Goal: Information Seeking & Learning: Learn about a topic

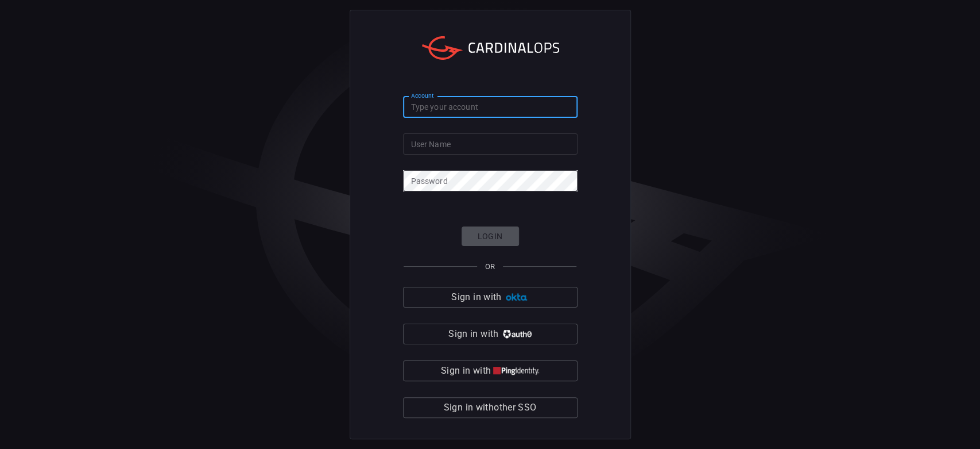
click at [443, 111] on input "Account" at bounding box center [490, 106] width 175 height 21
type input "[PERSON_NAME]"
click at [436, 146] on input "User Name" at bounding box center [490, 143] width 175 height 21
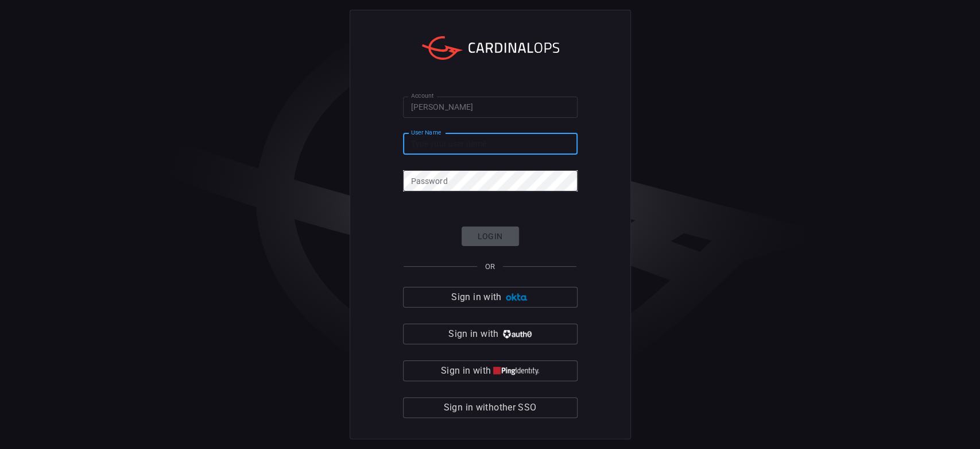
type input "[PERSON_NAME][EMAIL_ADDRESS][PERSON_NAME][DOMAIN_NAME]"
click at [64, 207] on div "Account [PERSON_NAME] Account User Name [PERSON_NAME][EMAIL_ADDRESS][PERSON_NAM…" at bounding box center [490, 224] width 980 height 449
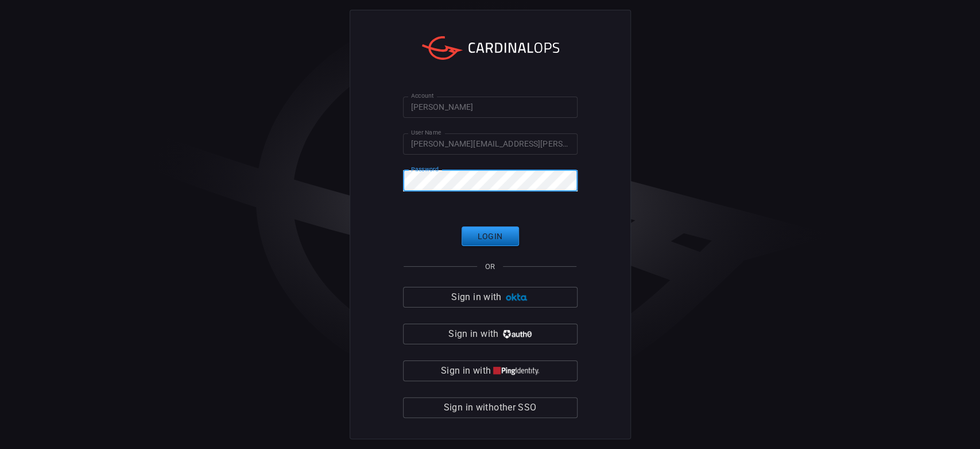
click at [497, 236] on button "Login" at bounding box center [490, 236] width 57 height 20
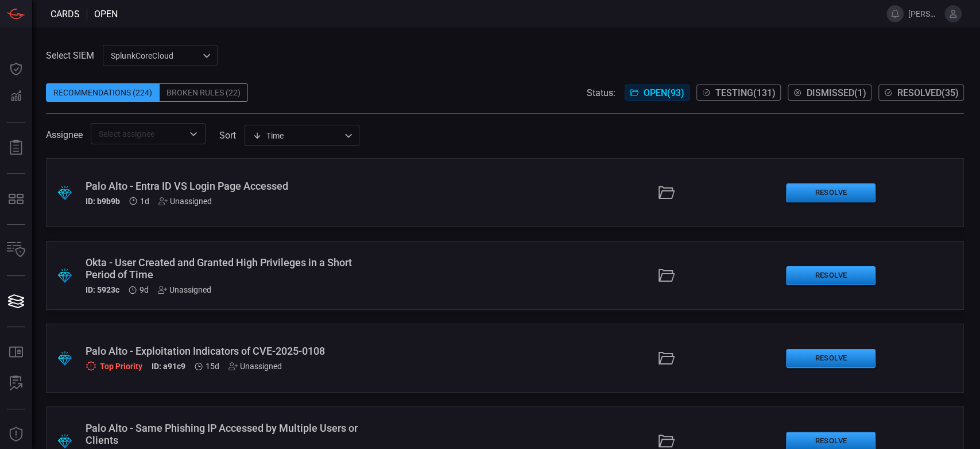
click at [248, 188] on div "Palo Alto - Entra ID VS Login Page Accessed" at bounding box center [234, 186] width 296 height 12
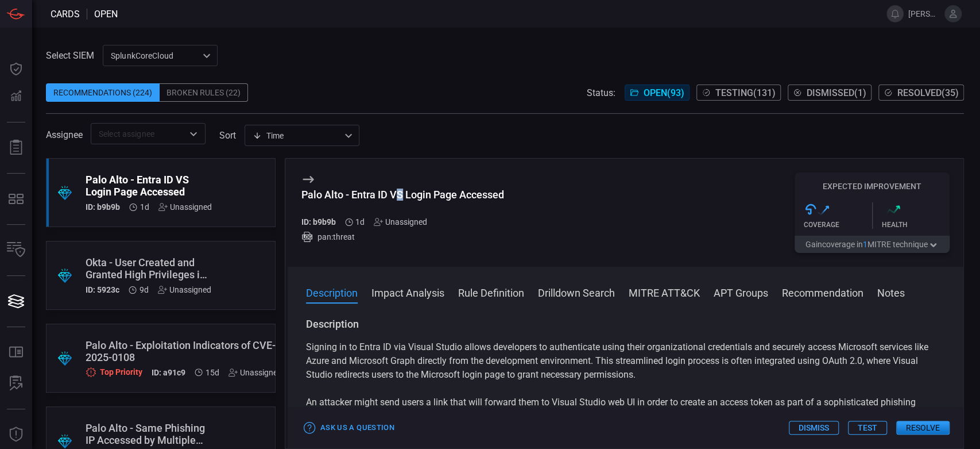
click at [400, 188] on div "Palo Alto - Entra ID VS Login Page Accessed" at bounding box center [403, 194] width 203 height 12
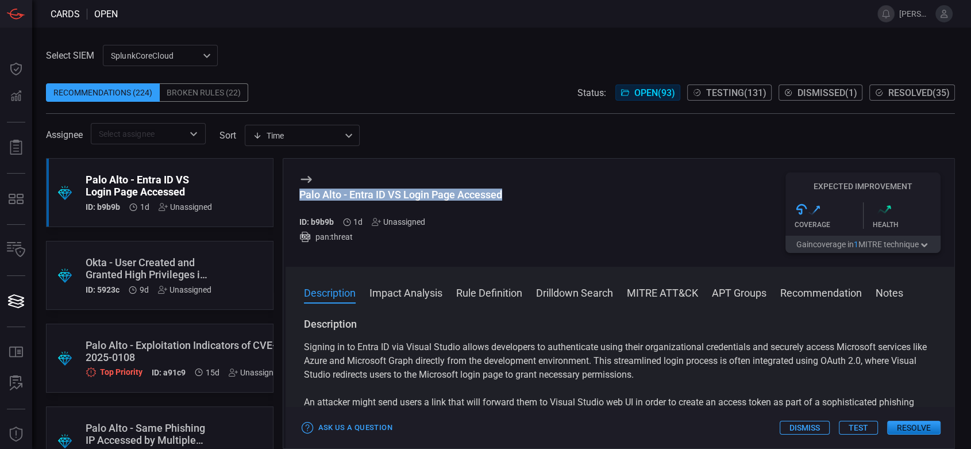
click at [744, 94] on span "Testing ( 131 )" at bounding box center [736, 92] width 60 height 11
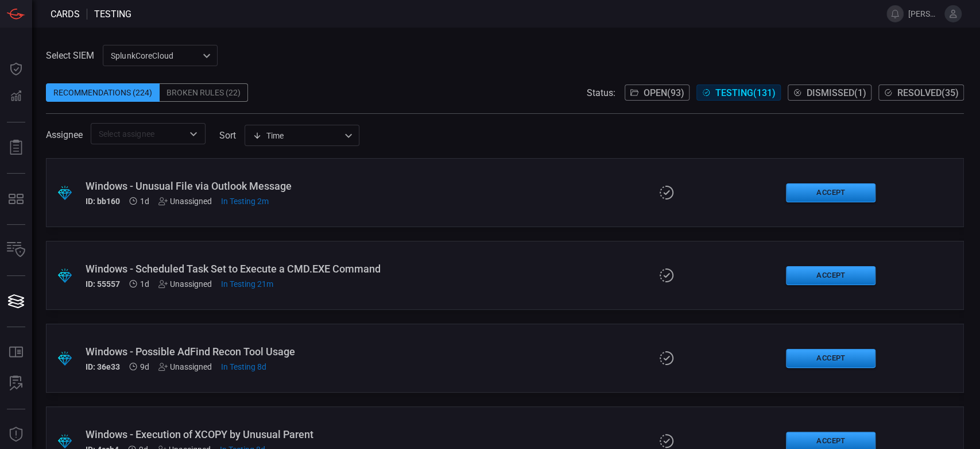
click at [284, 262] on div "Windows - Scheduled Task Set to Execute a CMD.EXE Command" at bounding box center [234, 268] width 296 height 12
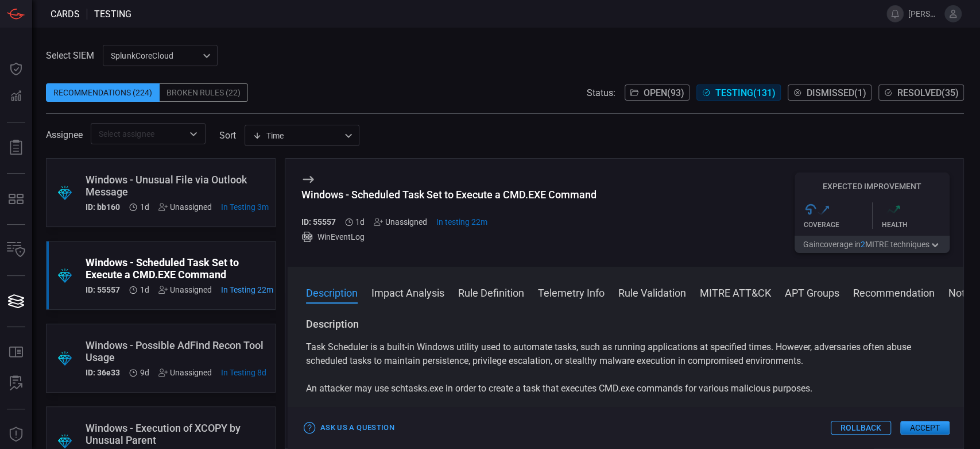
click at [427, 184] on div "Windows - Scheduled Task Set to Execute a CMD.EXE Command ID: 55557 1d Unassign…" at bounding box center [449, 212] width 295 height 80
click at [433, 191] on div "Windows - Scheduled Task Set to Execute a CMD.EXE Command" at bounding box center [449, 194] width 295 height 12
copy div "Windows - Scheduled Task Set to Execute a CMD.EXE Command"
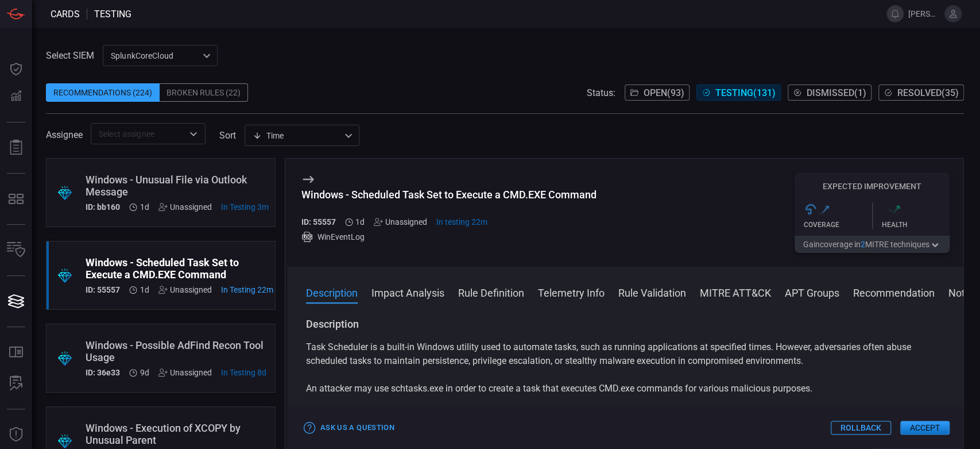
click at [148, 191] on div "Windows - Unusual File via Outlook Message" at bounding box center [177, 185] width 183 height 24
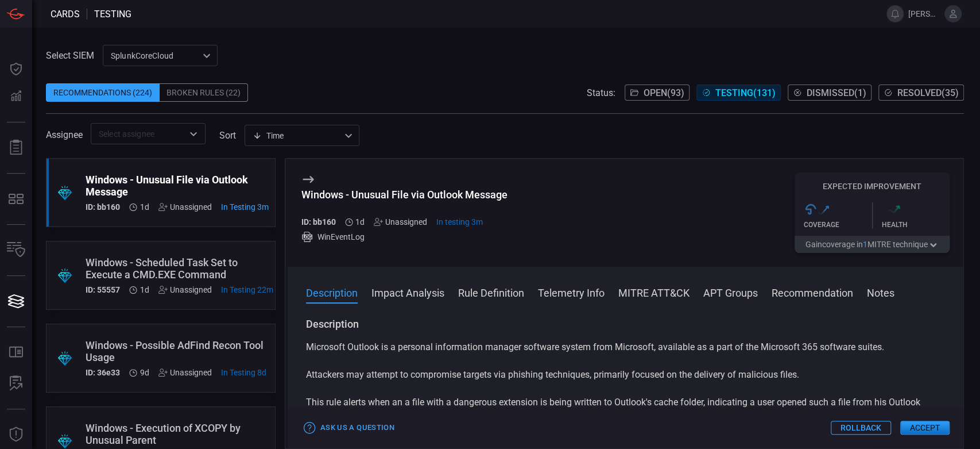
click at [449, 192] on div "Windows - Unusual File via Outlook Message" at bounding box center [405, 194] width 206 height 12
copy div "Windows - Unusual File via Outlook Message"
click at [151, 355] on div "Windows - Possible AdFind Recon Tool Usage" at bounding box center [176, 351] width 181 height 24
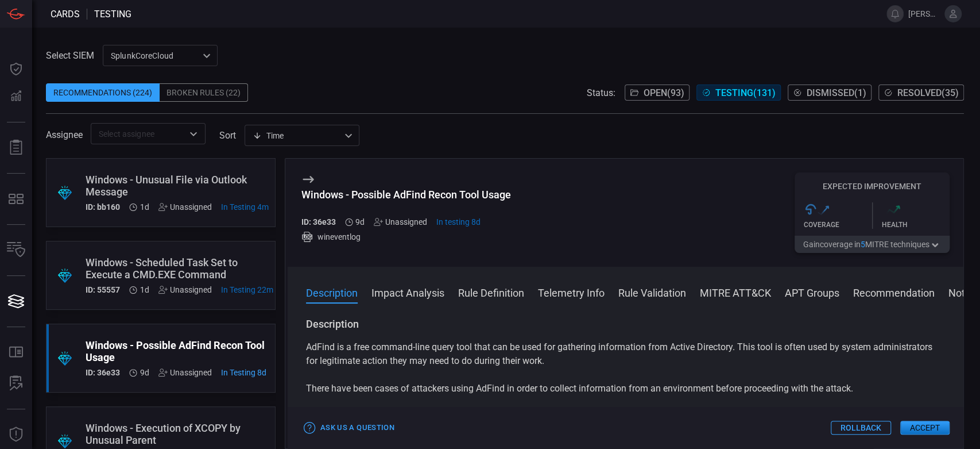
scroll to position [64, 0]
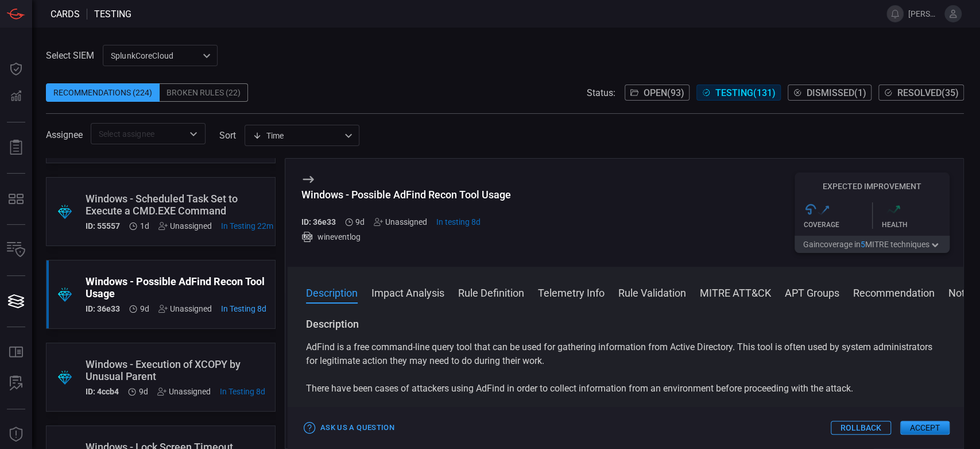
click at [192, 370] on div "Windows - Execution of XCOPY by Unusual Parent" at bounding box center [176, 370] width 180 height 24
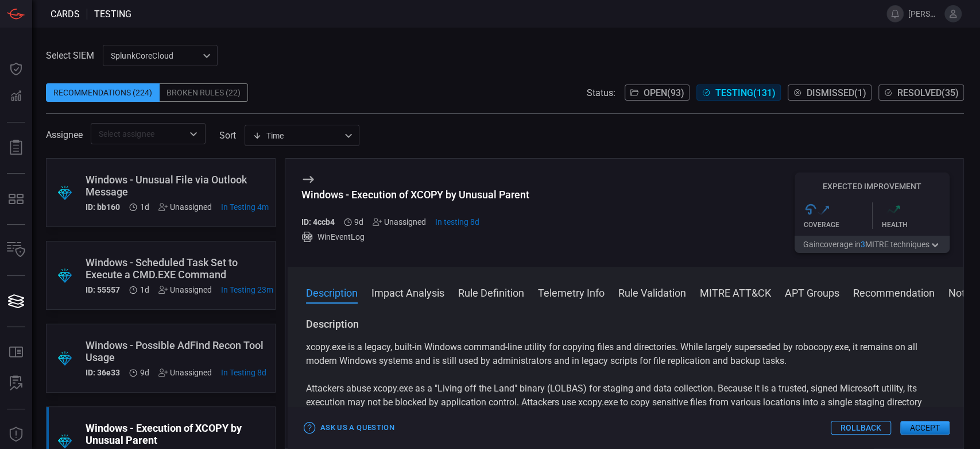
click at [160, 183] on div "Windows - Unusual File via Outlook Message" at bounding box center [177, 185] width 183 height 24
